Goal: Contribute content

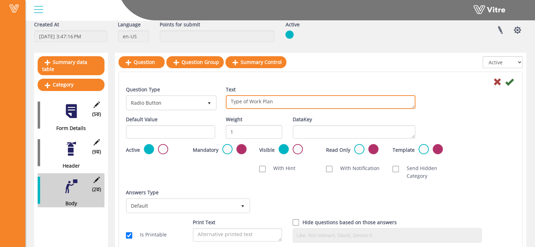
scroll to position [35, 0]
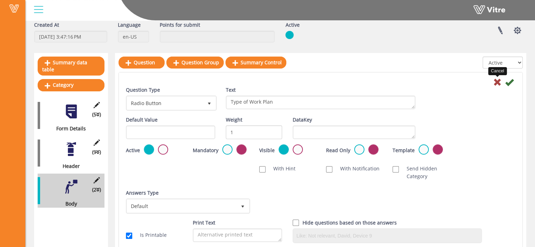
click at [496, 83] on icon at bounding box center [497, 82] width 8 height 8
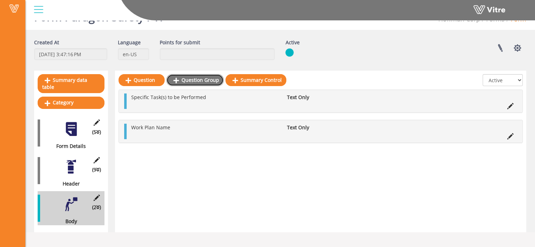
click at [195, 79] on link "Question Group" at bounding box center [194, 80] width 57 height 12
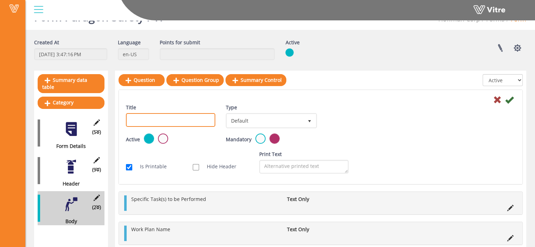
click at [152, 118] on input "Title" at bounding box center [170, 120] width 89 height 14
paste input "Type of Work Plan"
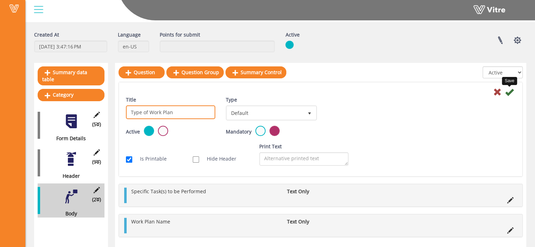
type input "Type of Work Plan"
click at [509, 92] on icon at bounding box center [509, 92] width 8 height 8
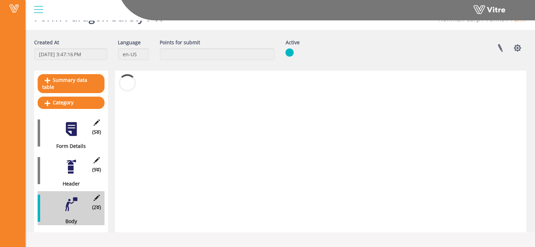
scroll to position [18, 0]
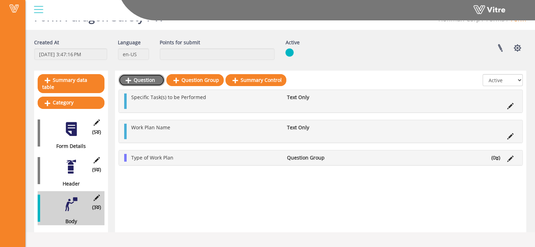
click at [145, 82] on link "Question" at bounding box center [142, 80] width 46 height 12
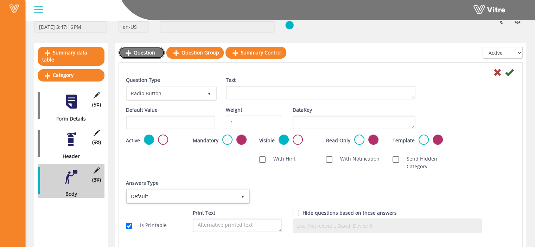
scroll to position [44, 0]
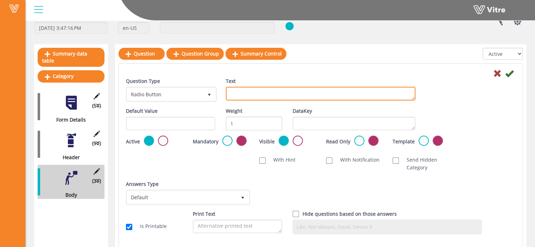
click at [235, 92] on textarea "Text" at bounding box center [321, 94] width 190 height 14
paste textarea "High Risk Activity (HRA)"
type textarea "High Risk Activity (HRA)"
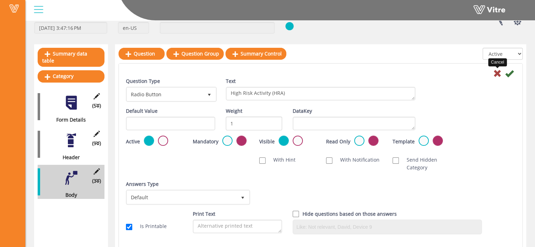
click at [496, 72] on icon at bounding box center [497, 73] width 8 height 8
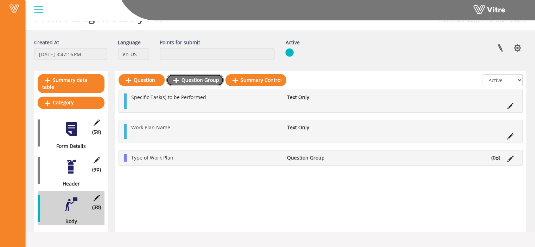
click at [194, 83] on link "Question Group" at bounding box center [194, 80] width 57 height 12
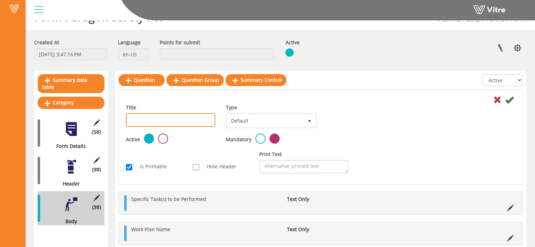
click at [192, 117] on input "Title" at bounding box center [170, 120] width 89 height 14
paste input "High Risk Activity (HRA)"
type input "High Risk Activity (HRA)"
click at [509, 101] on icon at bounding box center [509, 100] width 8 height 8
